Goal: Find specific page/section: Find specific page/section

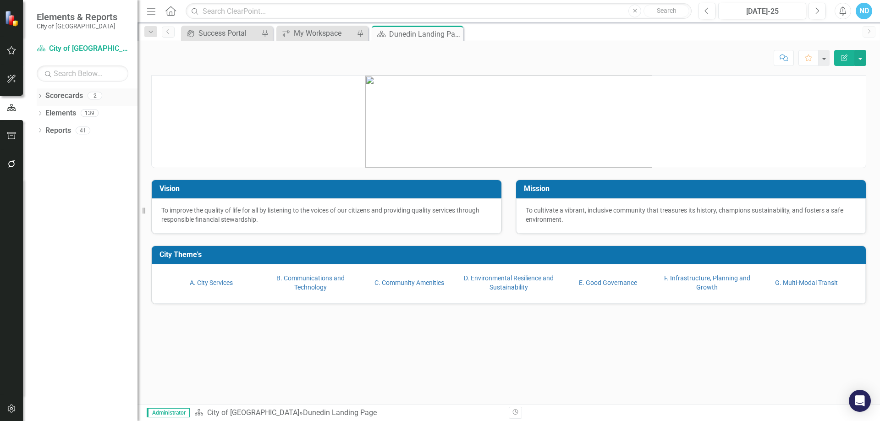
click at [43, 98] on icon "Dropdown" at bounding box center [40, 96] width 6 height 5
click at [68, 114] on link "City of [GEOGRAPHIC_DATA]" at bounding box center [93, 113] width 87 height 11
click at [45, 114] on icon at bounding box center [45, 112] width 2 height 5
click at [69, 131] on link "CIPs & BPIs" at bounding box center [99, 131] width 78 height 11
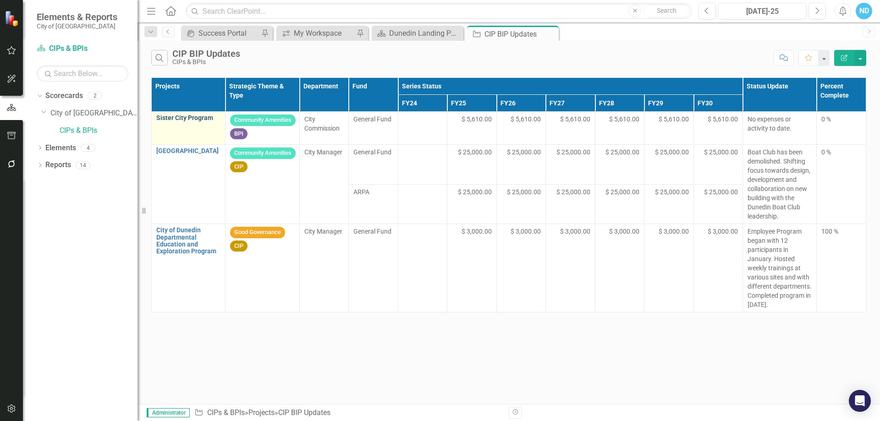
click at [177, 119] on link "Sister City Program" at bounding box center [188, 118] width 64 height 7
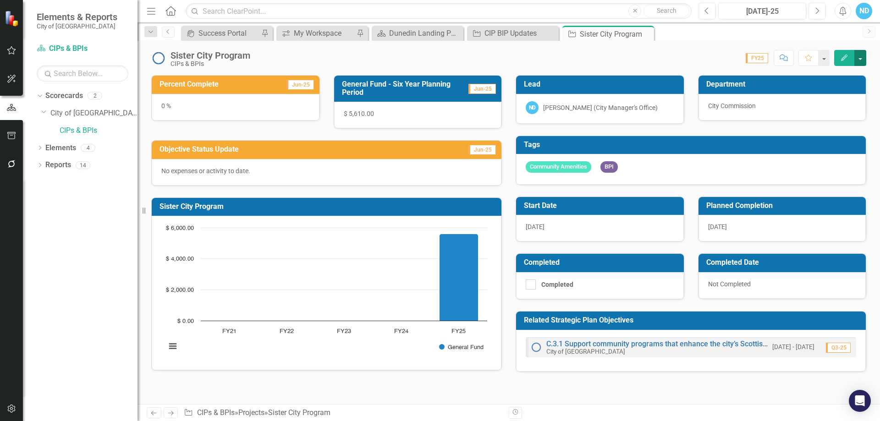
click at [865, 60] on button "button" at bounding box center [860, 58] width 12 height 16
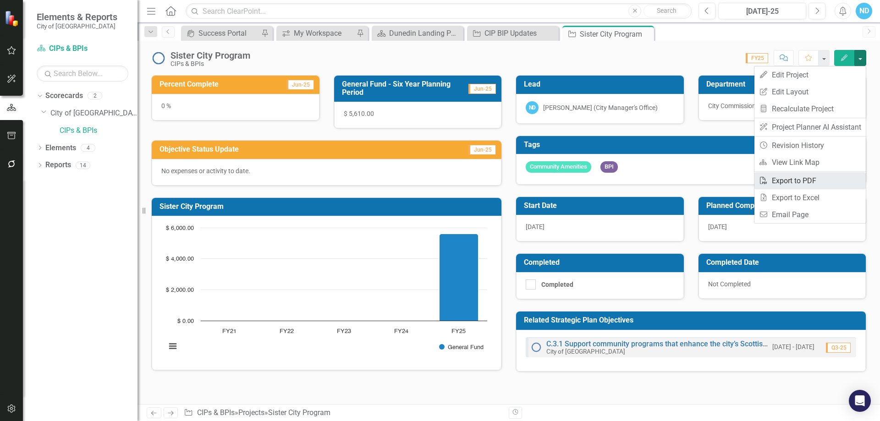
click at [791, 178] on link "PDF Export to PDF" at bounding box center [809, 180] width 111 height 17
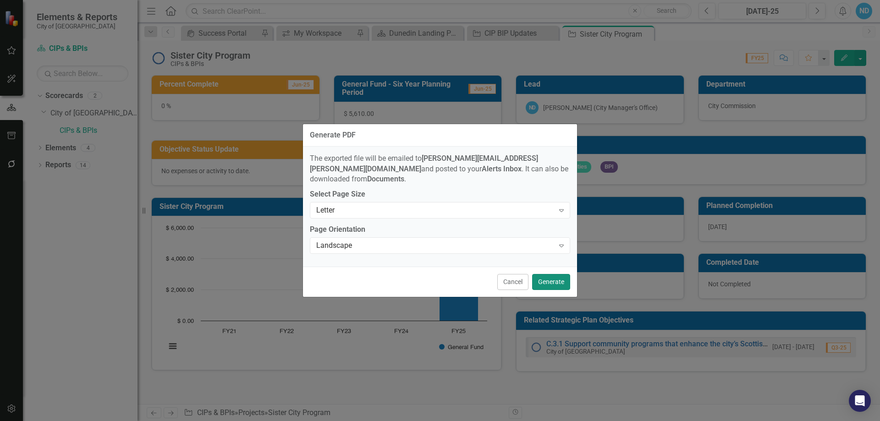
click at [554, 277] on button "Generate" at bounding box center [551, 282] width 38 height 16
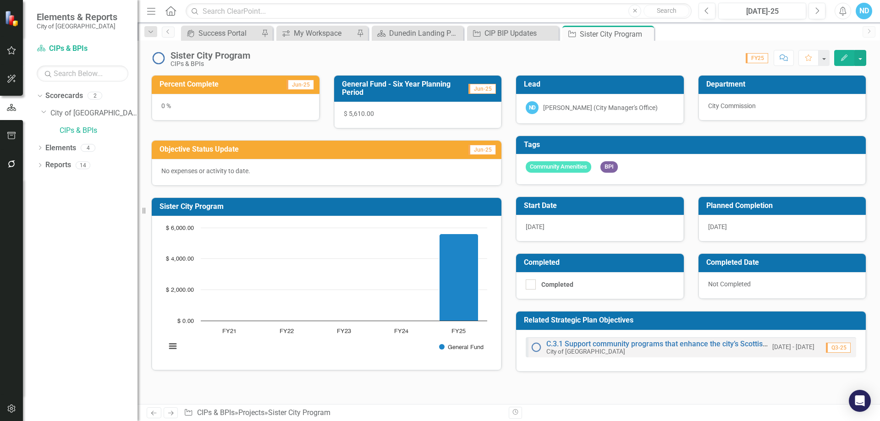
click at [534, 228] on span "[DATE]" at bounding box center [535, 226] width 19 height 7
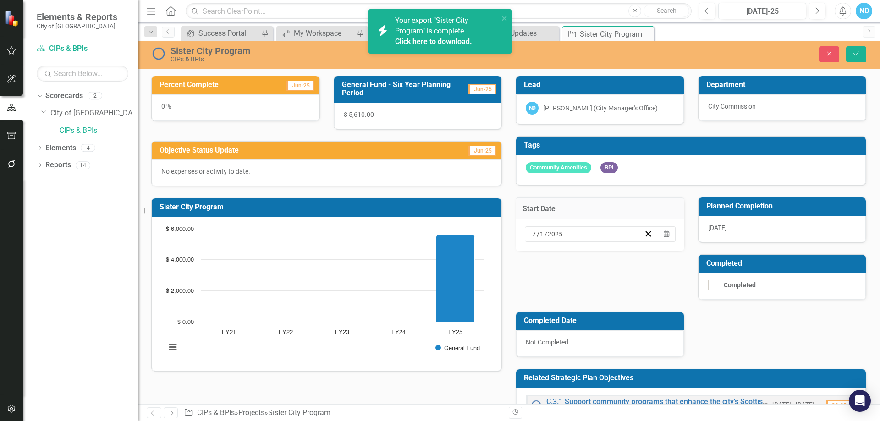
click at [612, 234] on div "[DATE]" at bounding box center [587, 234] width 113 height 9
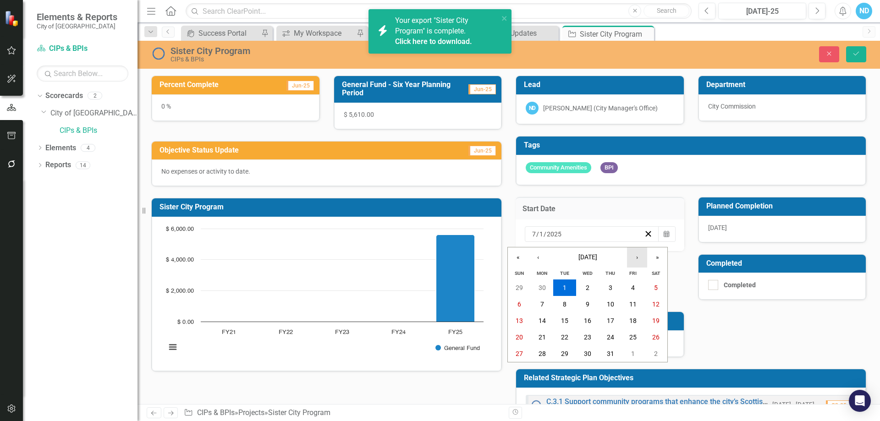
click at [641, 259] on button "›" at bounding box center [637, 258] width 20 height 20
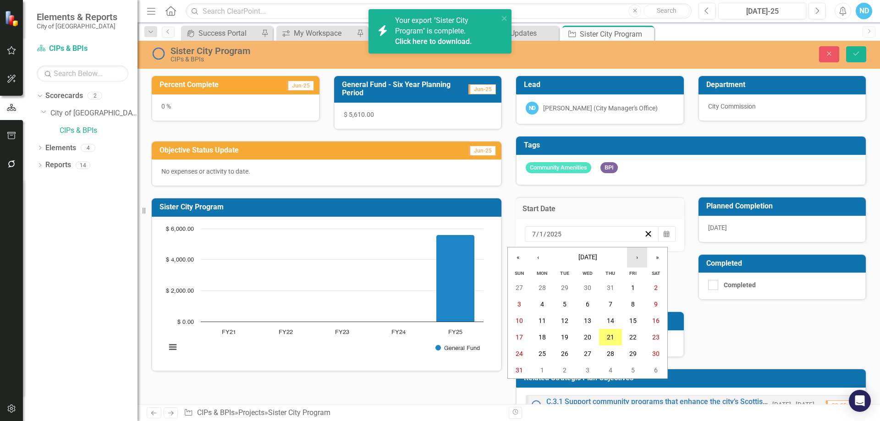
click at [639, 254] on button "›" at bounding box center [637, 258] width 20 height 20
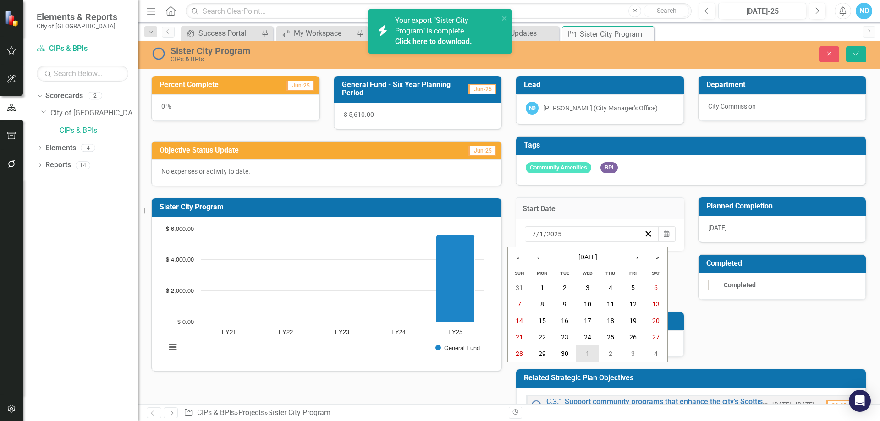
drag, startPoint x: 586, startPoint y: 353, endPoint x: 605, endPoint y: 349, distance: 19.1
click at [586, 353] on abbr "1" at bounding box center [588, 353] width 4 height 7
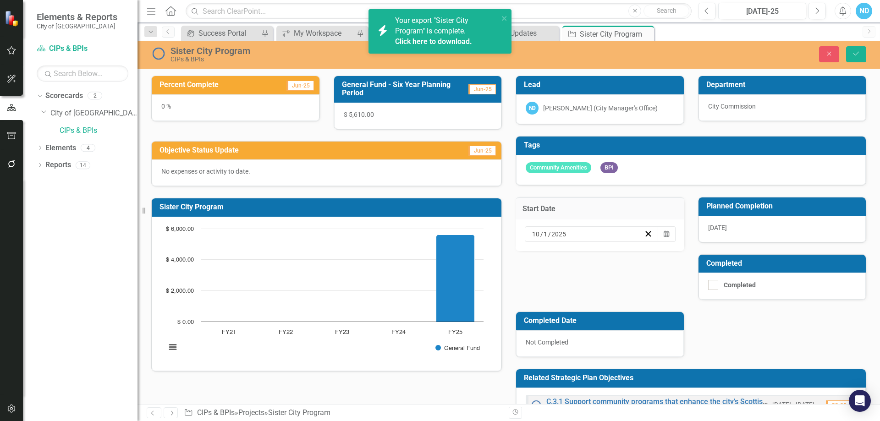
click at [709, 229] on span "[DATE]" at bounding box center [717, 227] width 19 height 7
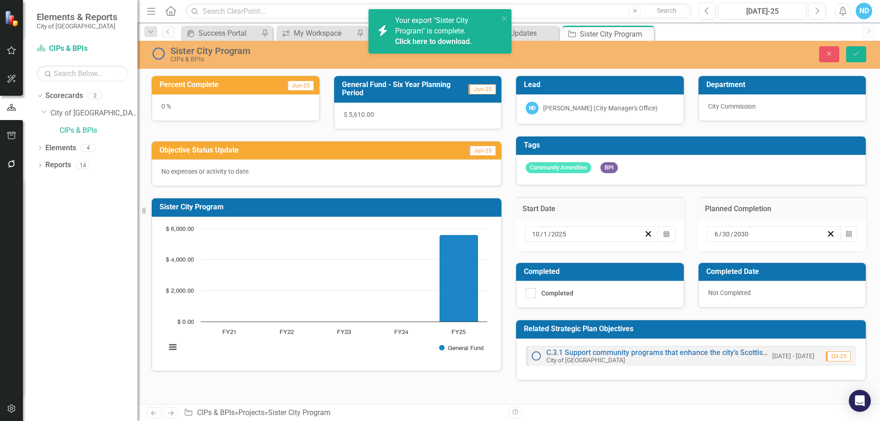
click at [748, 234] on input "2030" at bounding box center [741, 234] width 16 height 9
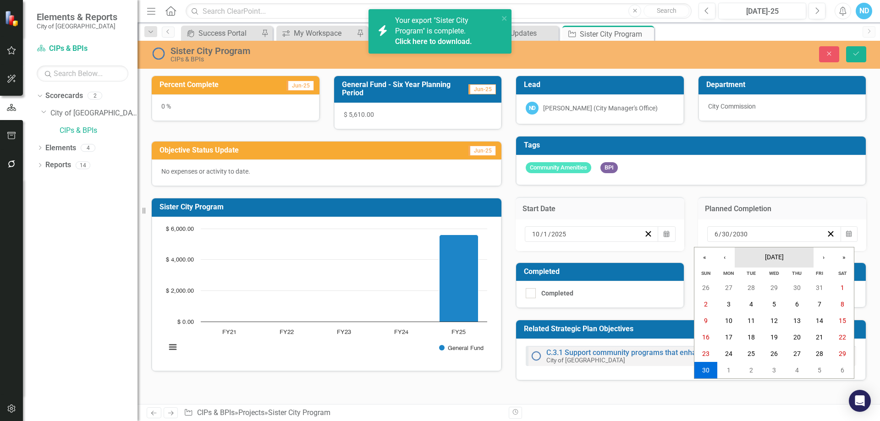
click at [768, 254] on span "[DATE]" at bounding box center [774, 256] width 19 height 7
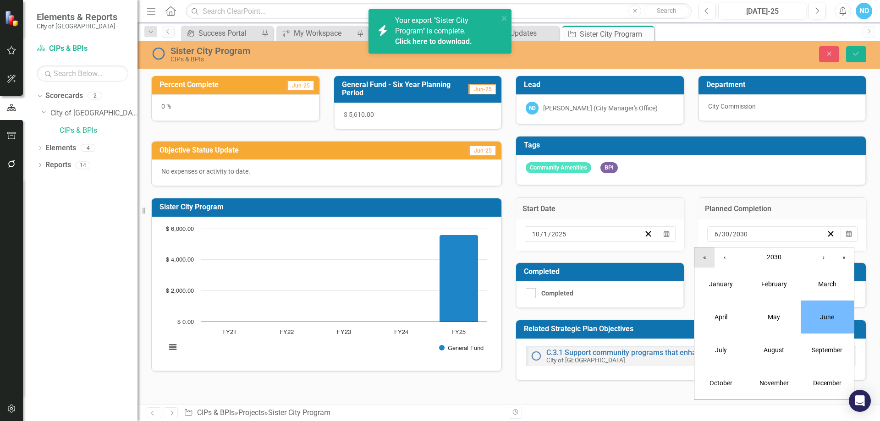
click at [706, 258] on button "«" at bounding box center [704, 258] width 20 height 20
click at [820, 255] on button "›" at bounding box center [824, 258] width 20 height 20
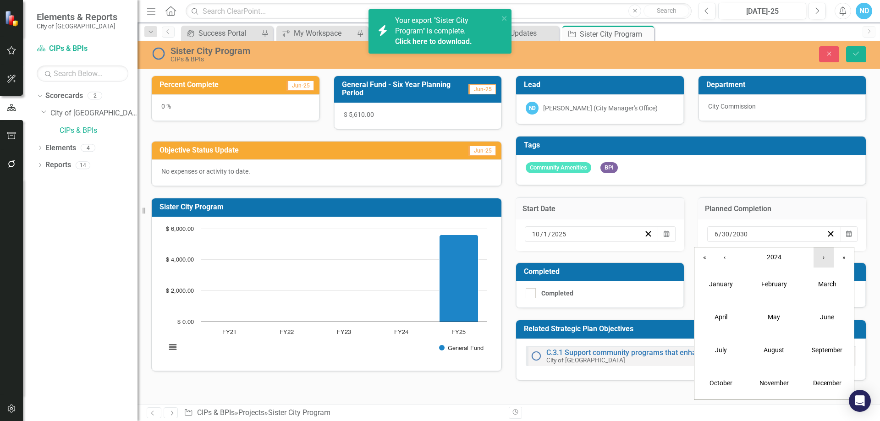
click at [820, 255] on button "›" at bounding box center [824, 258] width 20 height 20
click at [818, 345] on button "September" at bounding box center [827, 350] width 53 height 33
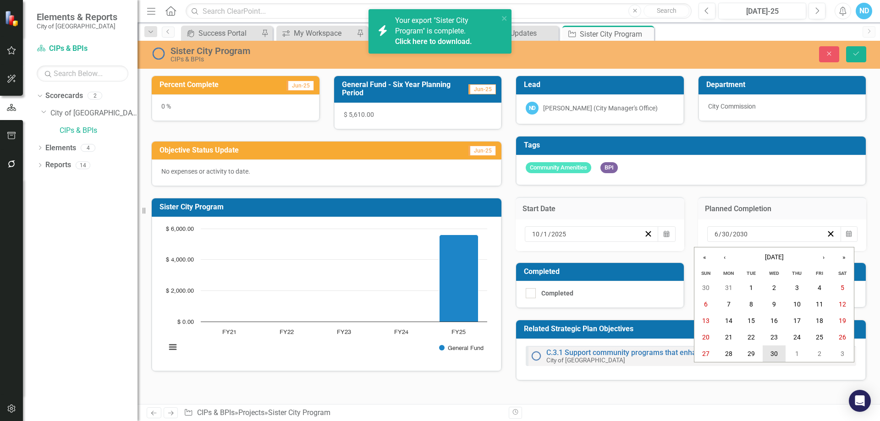
click at [774, 352] on abbr "30" at bounding box center [773, 353] width 7 height 7
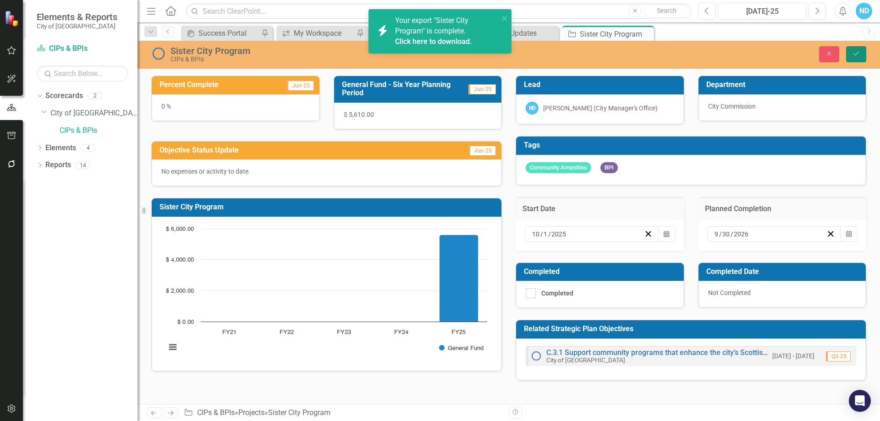
click at [851, 53] on button "Save" at bounding box center [856, 54] width 20 height 16
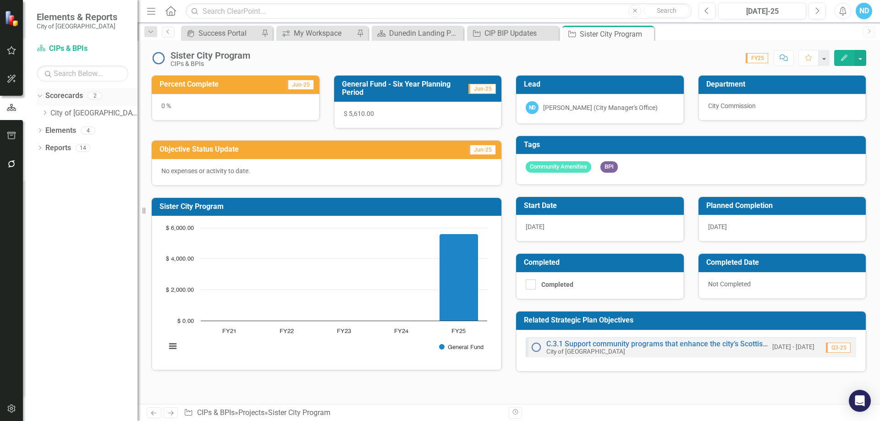
click at [52, 96] on link "Scorecards" at bounding box center [64, 96] width 38 height 11
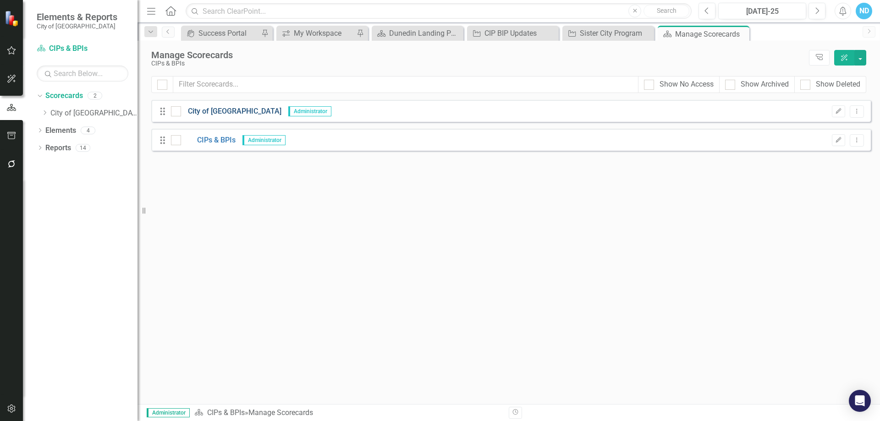
click at [209, 113] on link "City of [GEOGRAPHIC_DATA]" at bounding box center [231, 111] width 100 height 11
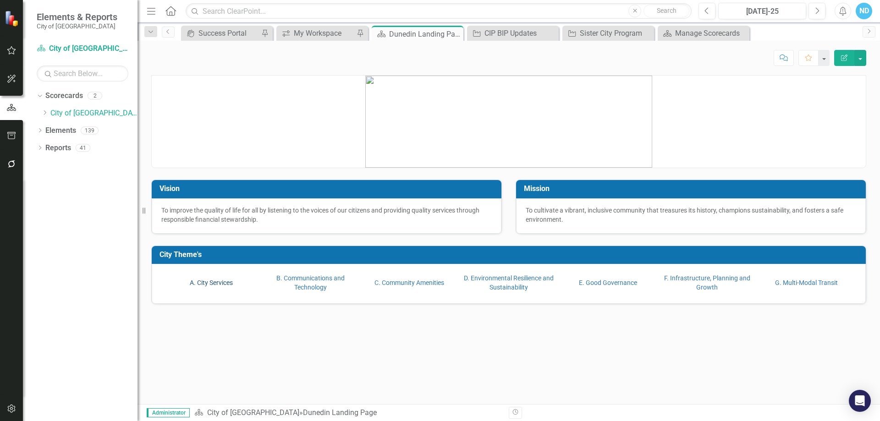
click at [223, 281] on link "A. City Services" at bounding box center [211, 282] width 43 height 7
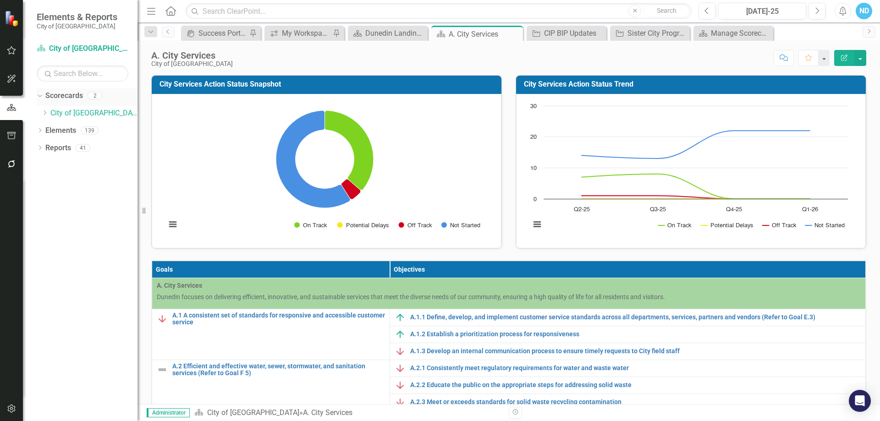
click at [62, 95] on link "Scorecards" at bounding box center [64, 96] width 38 height 11
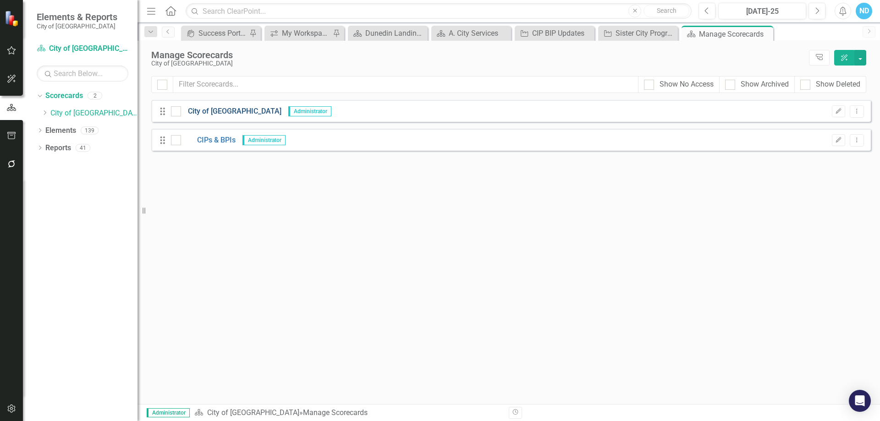
click at [209, 106] on link "City of [GEOGRAPHIC_DATA]" at bounding box center [231, 111] width 100 height 11
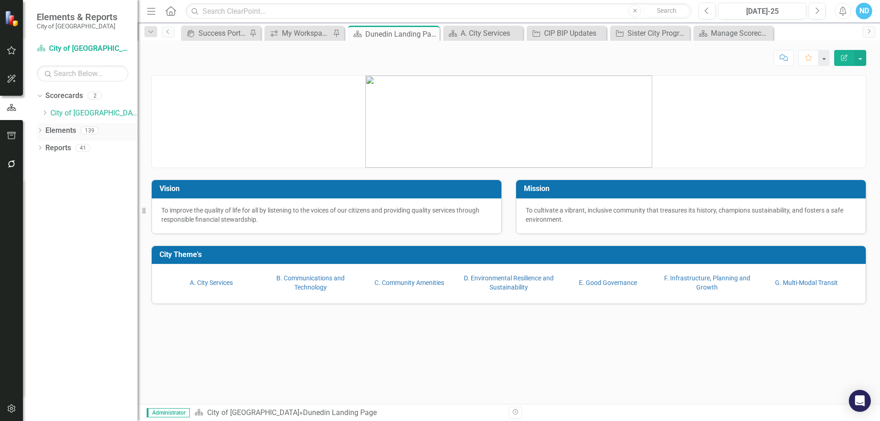
click at [44, 129] on div "Dropdown Elements 139" at bounding box center [87, 131] width 101 height 17
click at [43, 130] on icon "Dropdown" at bounding box center [40, 131] width 6 height 5
click at [44, 166] on icon "Dropdown" at bounding box center [44, 166] width 6 height 5
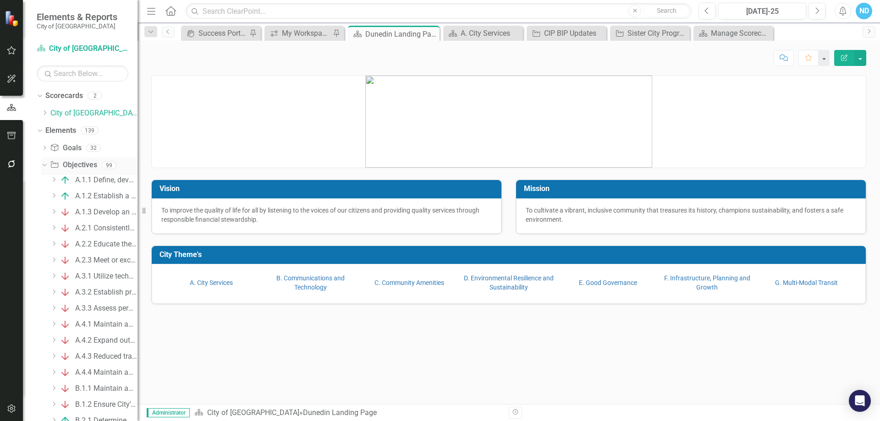
click at [81, 165] on link "Objective Objectives" at bounding box center [73, 165] width 47 height 11
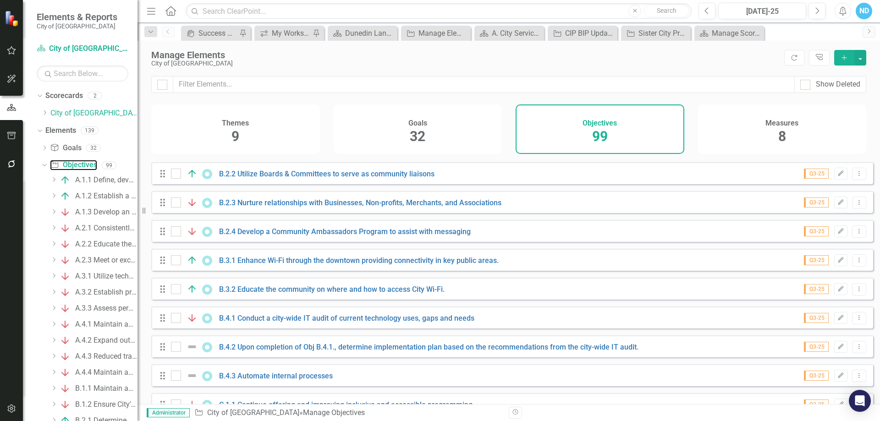
scroll to position [138, 0]
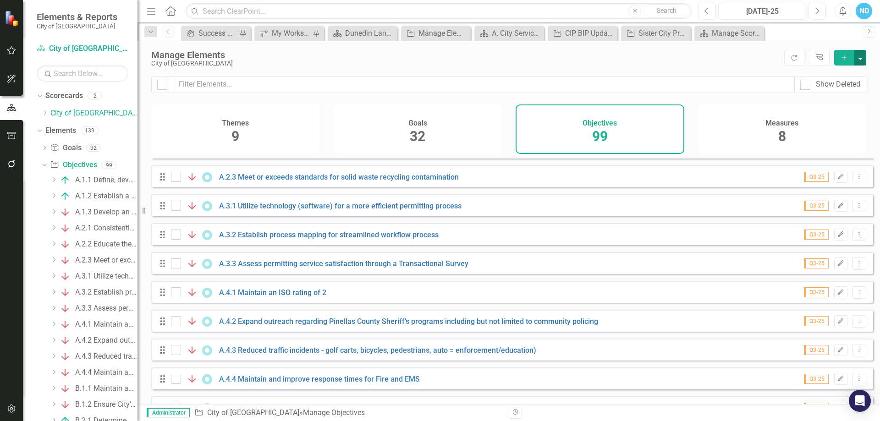
click at [864, 61] on button "button" at bounding box center [860, 58] width 12 height 16
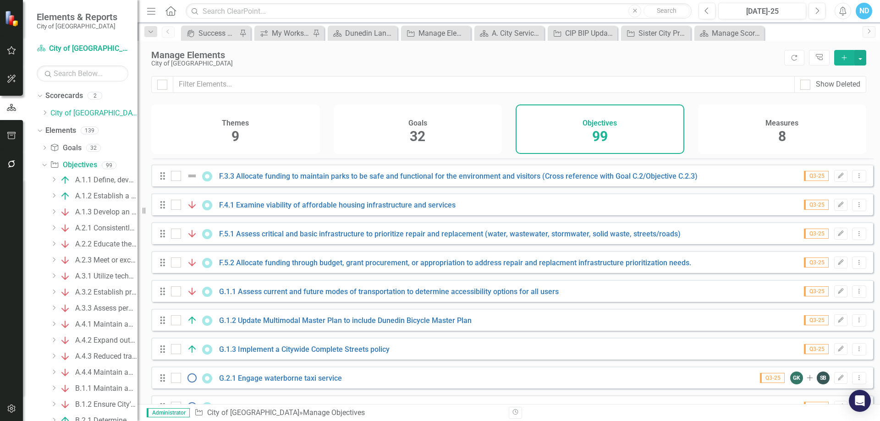
scroll to position [2345, 0]
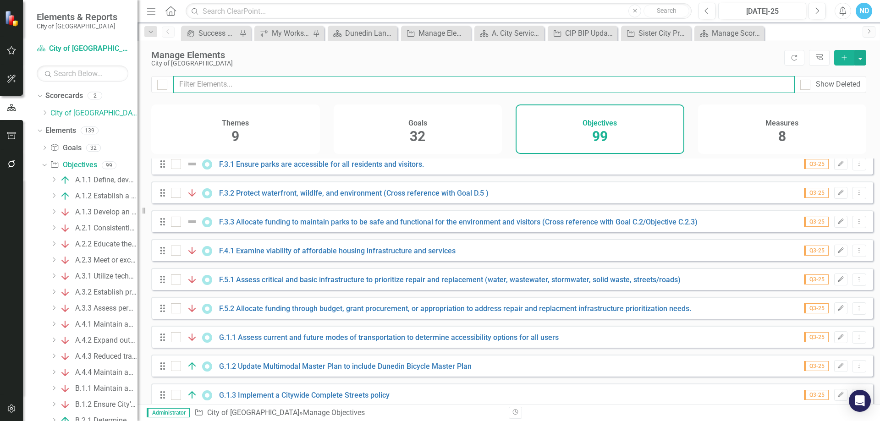
click at [224, 87] on input "text" at bounding box center [484, 84] width 622 height 17
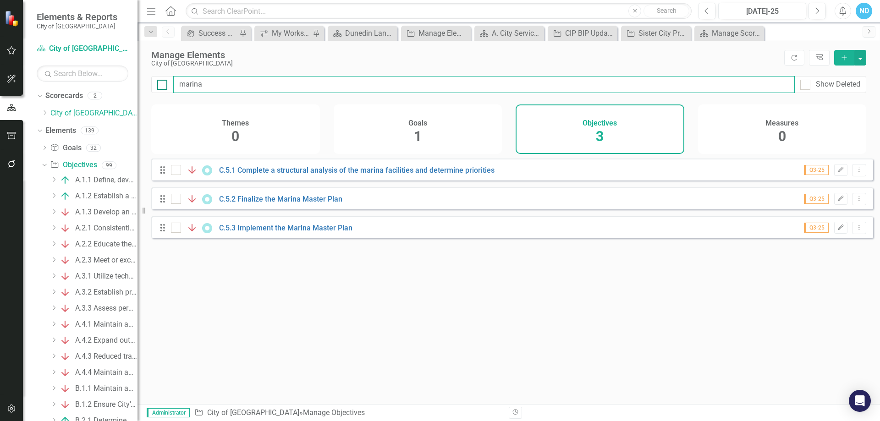
drag, startPoint x: 208, startPoint y: 88, endPoint x: 158, endPoint y: 82, distance: 50.8
click at [160, 82] on div "marina Show Deleted" at bounding box center [508, 84] width 715 height 17
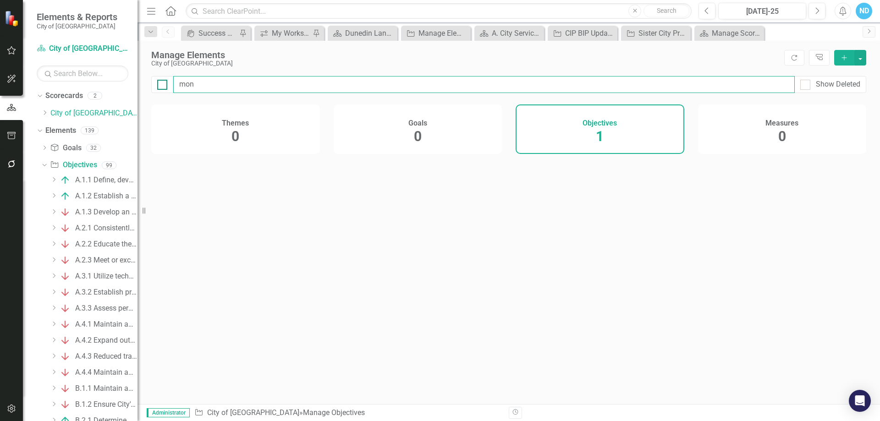
type input "mono"
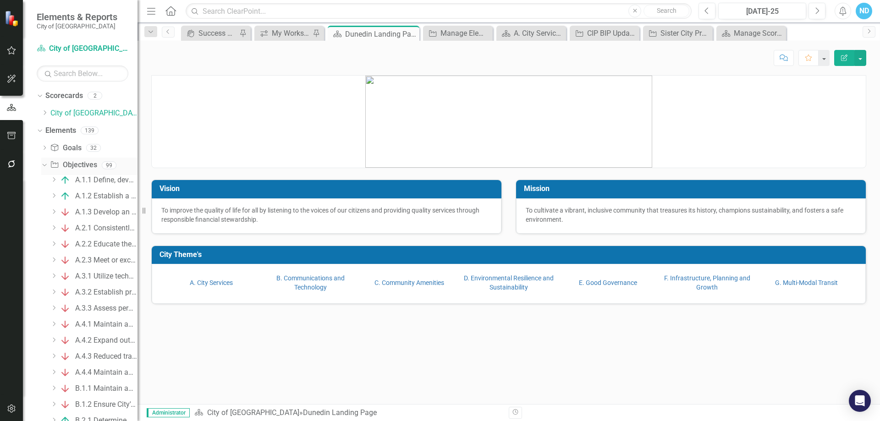
click at [80, 164] on link "Objective Objectives" at bounding box center [73, 165] width 47 height 11
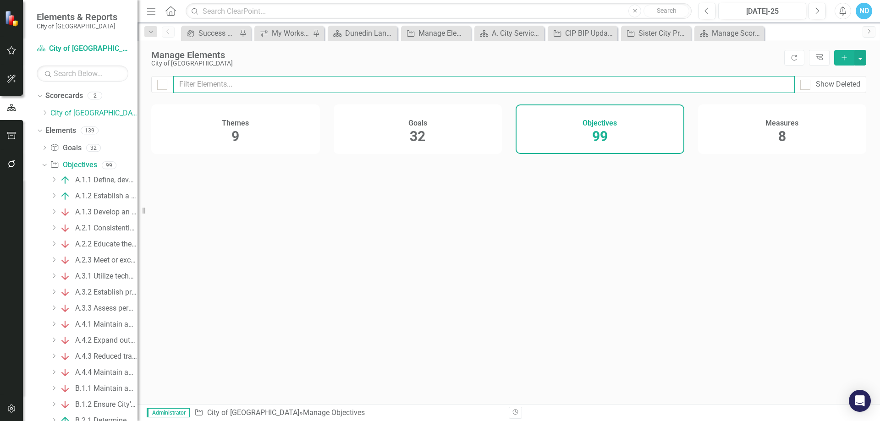
click at [196, 85] on input "text" at bounding box center [484, 84] width 622 height 17
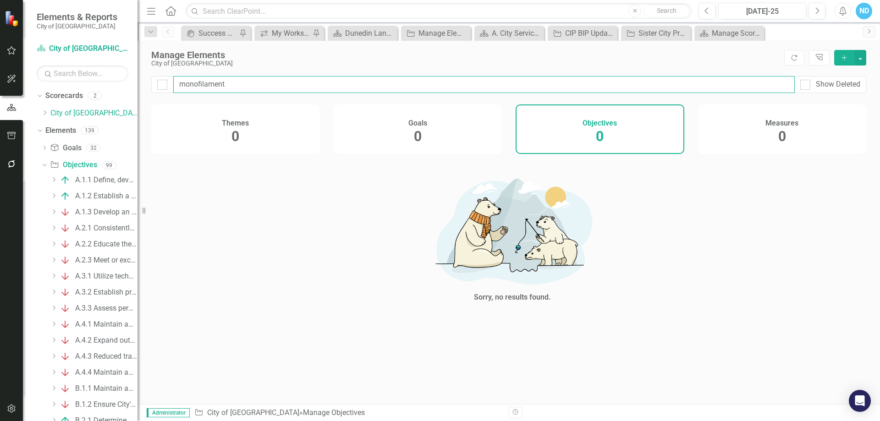
type input "monofilament"
drag, startPoint x: 229, startPoint y: 86, endPoint x: 182, endPoint y: 84, distance: 46.8
click at [182, 84] on input "monofilament" at bounding box center [484, 84] width 622 height 17
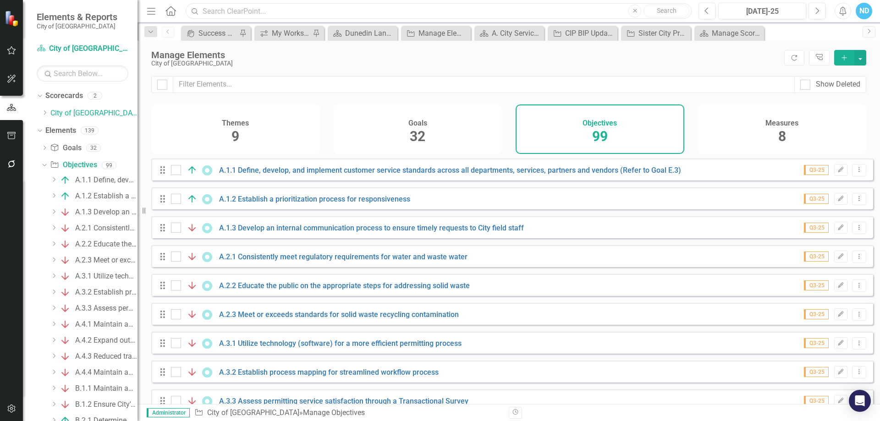
click at [214, 6] on input "text" at bounding box center [439, 11] width 506 height 16
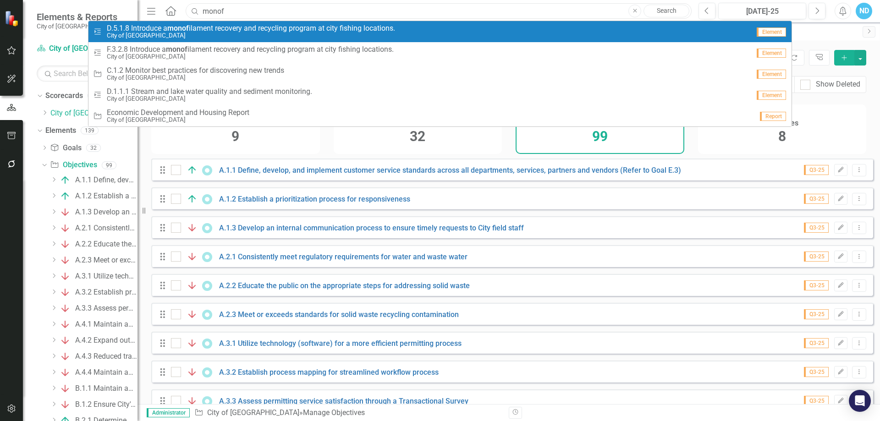
type input "monof"
click at [213, 26] on span "D.5.1.8 Introduce a monof ilament recovery and recycling program at city fishin…" at bounding box center [251, 28] width 288 height 8
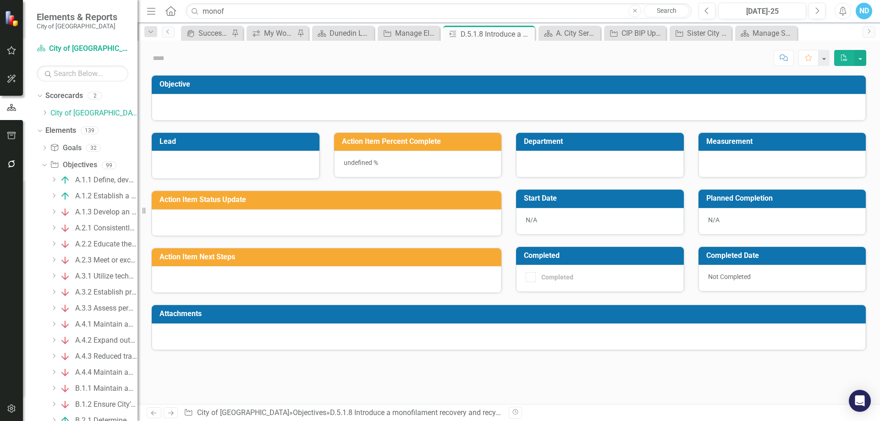
checkbox input "true"
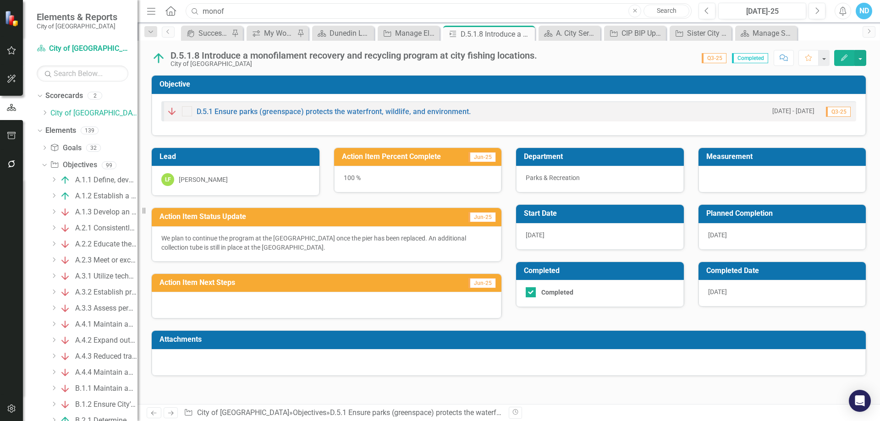
drag, startPoint x: 235, startPoint y: 10, endPoint x: 204, endPoint y: 9, distance: 31.2
click at [204, 9] on input "monof" at bounding box center [439, 11] width 506 height 16
type input "[PERSON_NAME]"
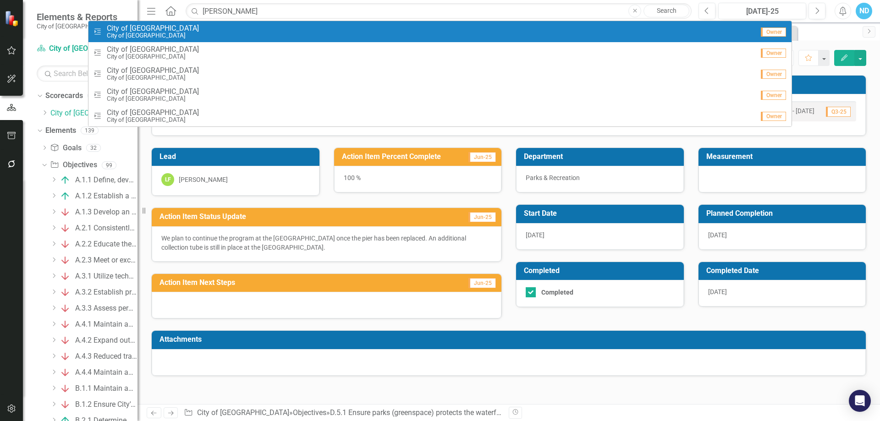
click at [164, 36] on div "Action Item City of Dunedin City of [GEOGRAPHIC_DATA]" at bounding box center [423, 31] width 661 height 15
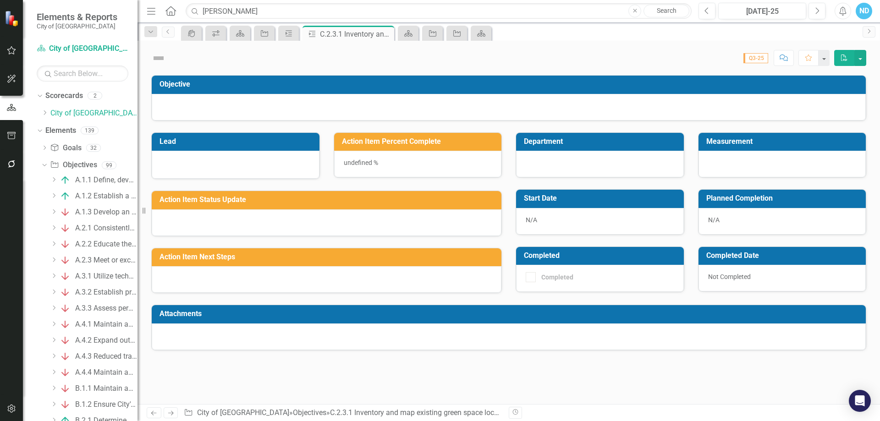
checkbox input "true"
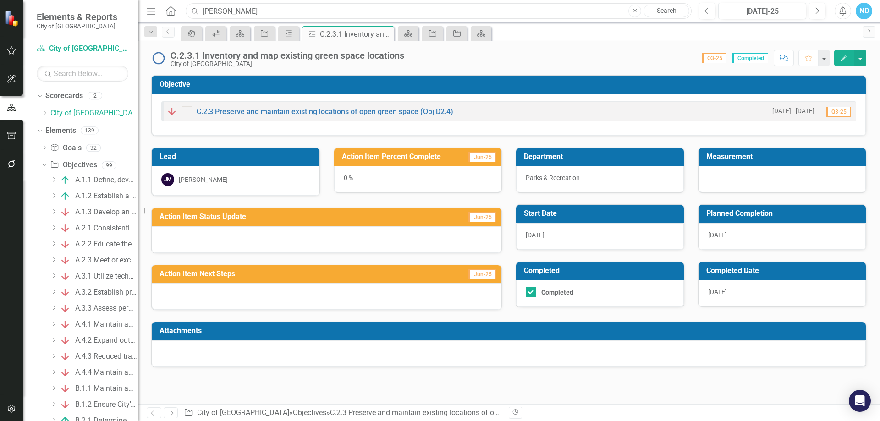
drag, startPoint x: 230, startPoint y: 14, endPoint x: 234, endPoint y: 17, distance: 5.2
click at [231, 15] on input "[PERSON_NAME]" at bounding box center [439, 11] width 506 height 16
drag, startPoint x: 234, startPoint y: 12, endPoint x: 175, endPoint y: 20, distance: 59.7
click at [178, 19] on div "Menu Home Search [PERSON_NAME] Close Search" at bounding box center [416, 10] width 545 height 17
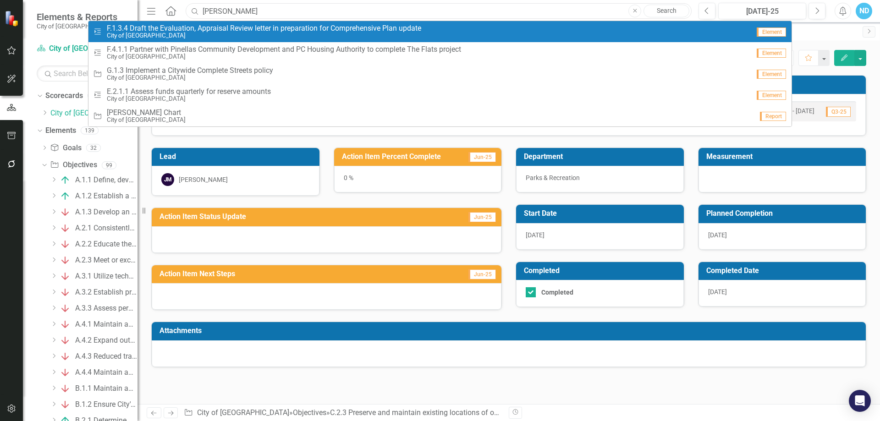
type input "[PERSON_NAME]"
click at [186, 27] on span "F.1.3.4 Draft the Evaluation, Appraisal Review letter in preparation for Compre…" at bounding box center [264, 28] width 314 height 8
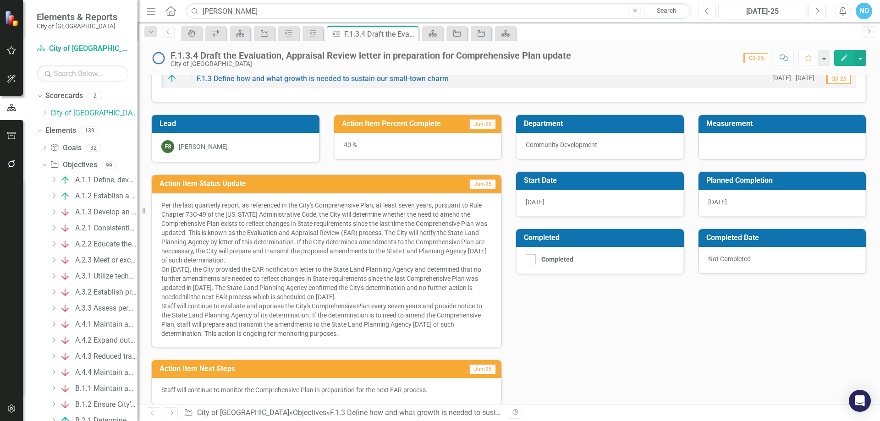
scroll to position [100, 0]
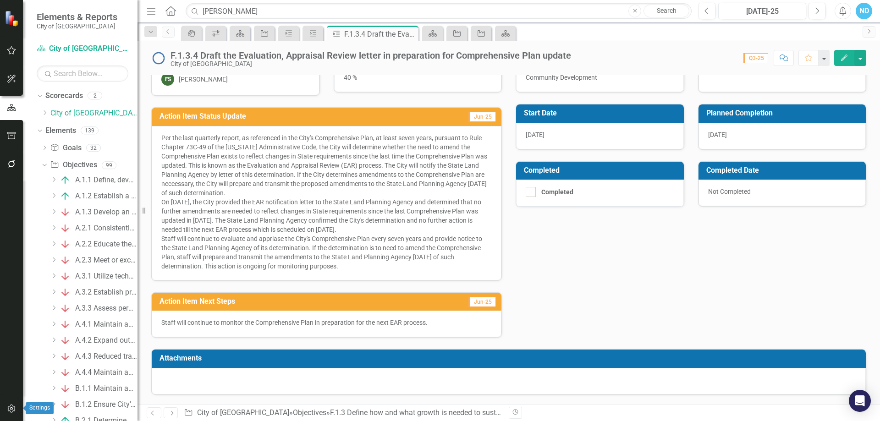
click at [9, 410] on icon "button" at bounding box center [12, 408] width 10 height 7
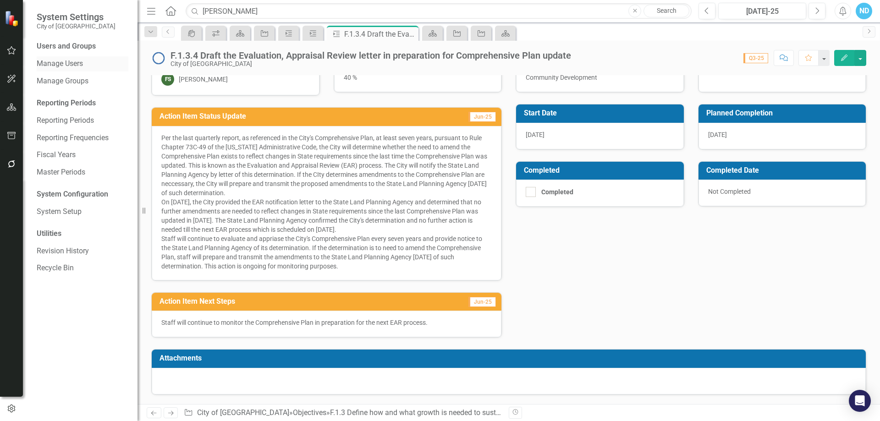
click at [66, 69] on link "Manage Users" at bounding box center [83, 64] width 92 height 11
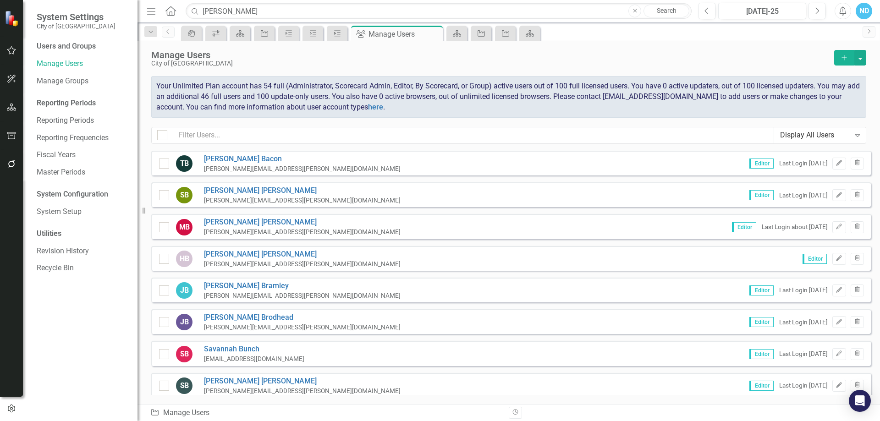
scroll to position [46, 0]
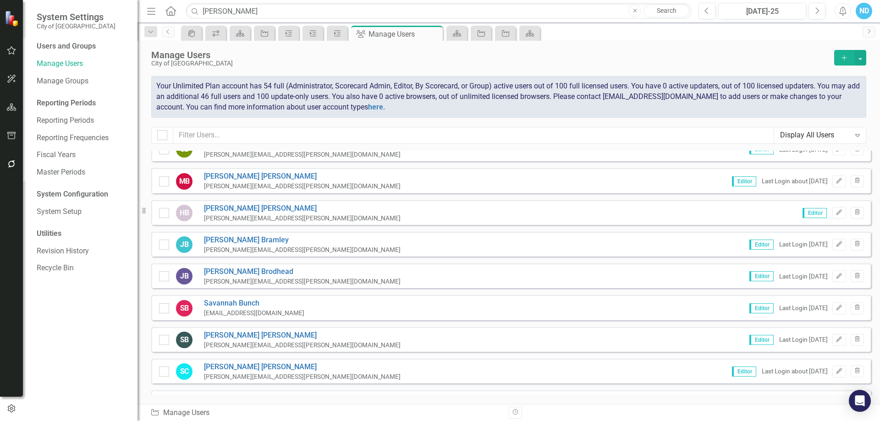
click at [421, 310] on div "SB Savannah Bunch [EMAIL_ADDRESS][DOMAIN_NAME] Editor Last Login [DATE] Edit Tr…" at bounding box center [511, 307] width 720 height 25
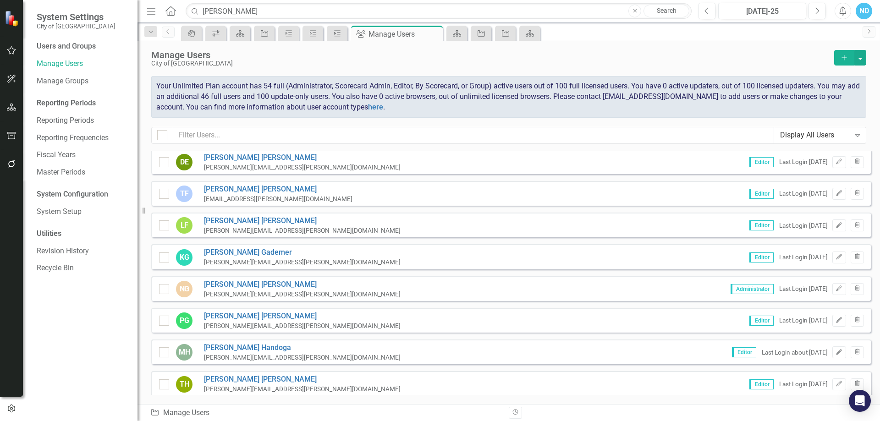
scroll to position [367, 0]
